Goal: Feedback & Contribution: Submit feedback/report problem

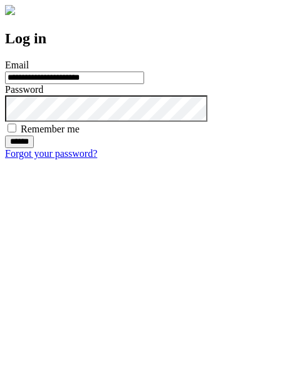
type input "**********"
click at [34, 148] on input "******" at bounding box center [19, 141] width 29 height 13
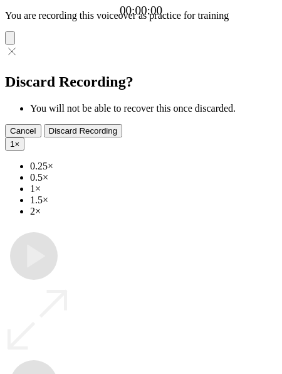
type input "**********"
